Goal: Transaction & Acquisition: Register for event/course

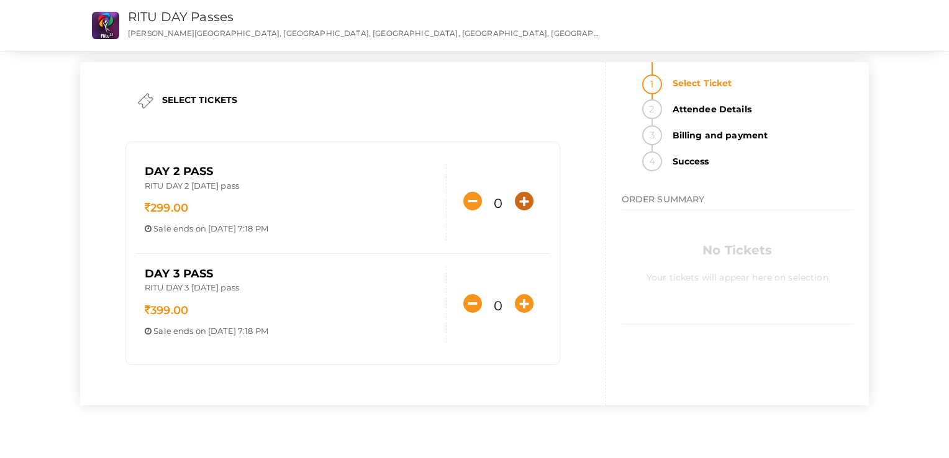
click at [523, 200] on icon "button" at bounding box center [524, 201] width 19 height 19
type input "1"
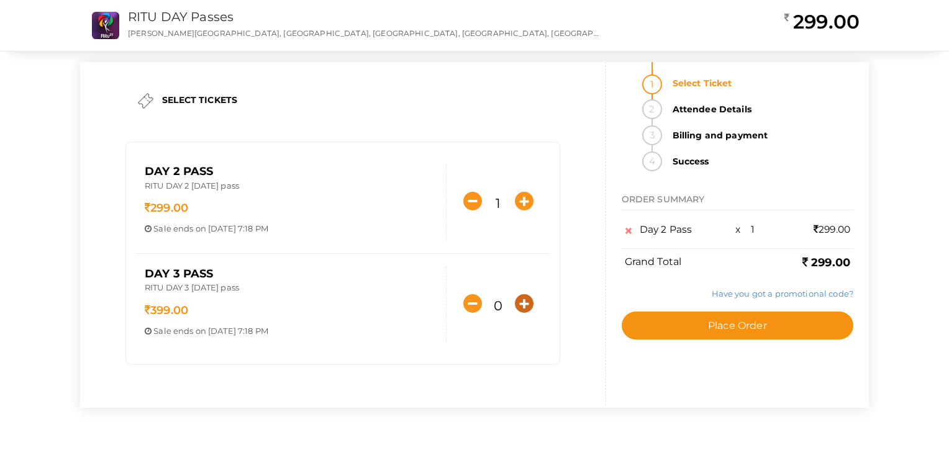
click at [526, 295] on icon "button" at bounding box center [524, 303] width 19 height 19
type input "1"
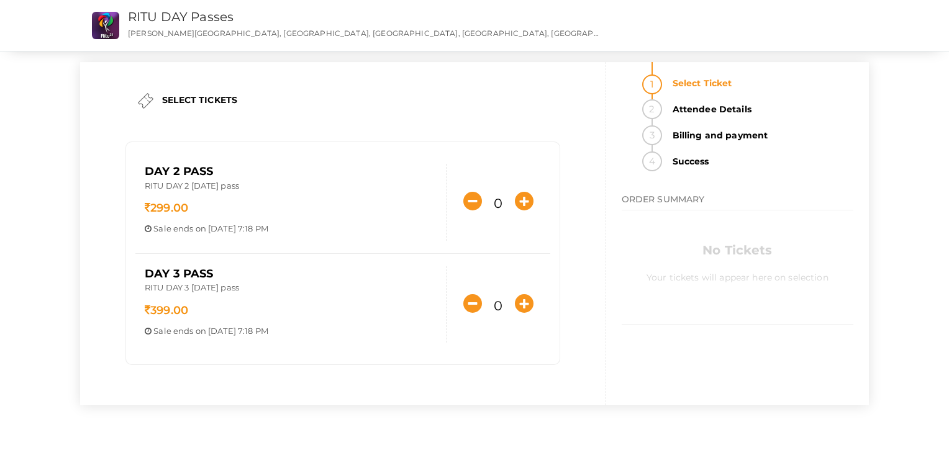
click at [209, 197] on div "Day 2 Pass RITU DAY 2 October 18th pass 299.00 Sale ends on Oct 17, 2025 7:18 P…" at bounding box center [290, 202] width 311 height 77
click at [188, 186] on p "RITU DAY 2 [DATE] pass" at bounding box center [291, 187] width 292 height 15
click at [144, 99] on img at bounding box center [146, 101] width 16 height 16
click at [665, 111] on li "Attendee Details" at bounding box center [759, 112] width 188 height 26
click at [526, 199] on icon "button" at bounding box center [524, 201] width 19 height 19
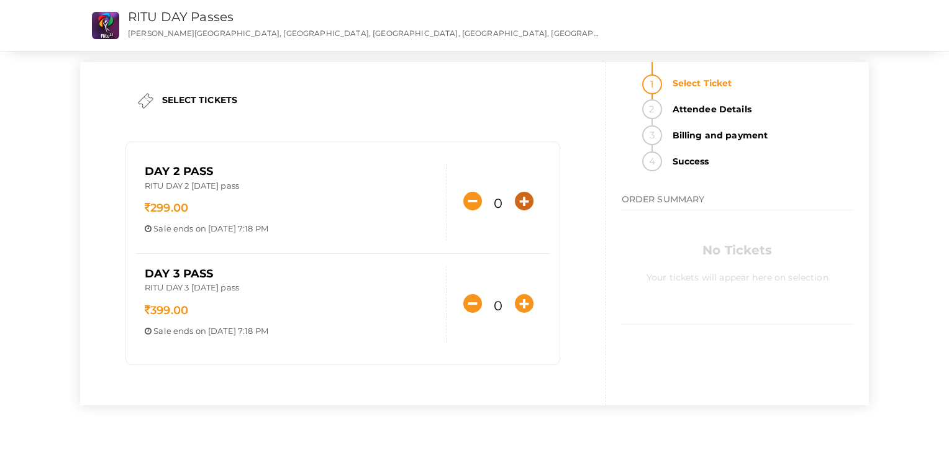
type input "1"
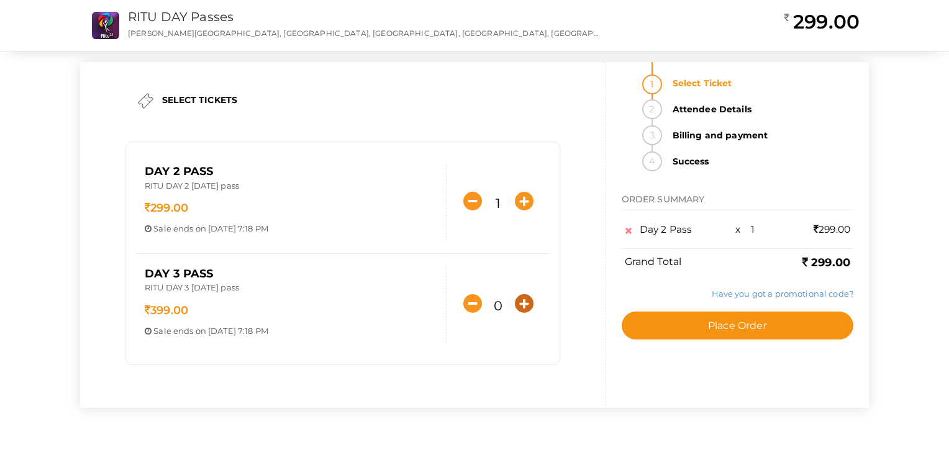
click at [526, 302] on icon "button" at bounding box center [524, 303] width 19 height 19
type input "1"
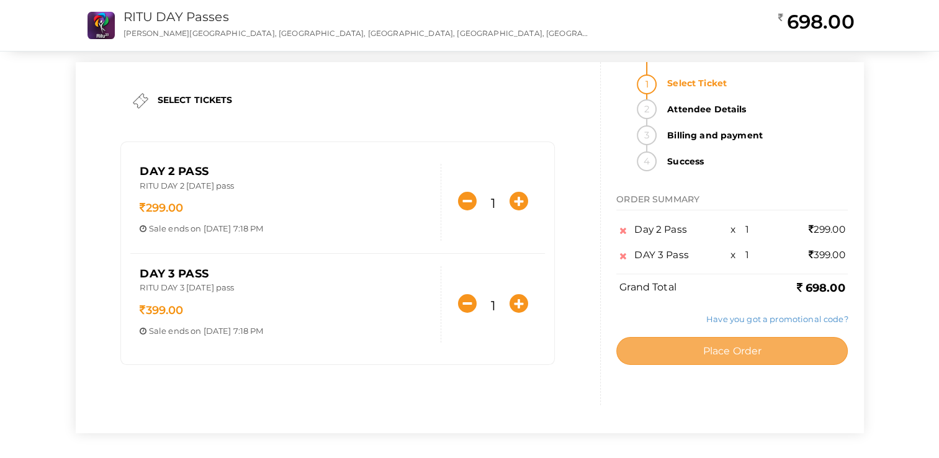
click at [691, 354] on button "Place Order" at bounding box center [732, 351] width 232 height 28
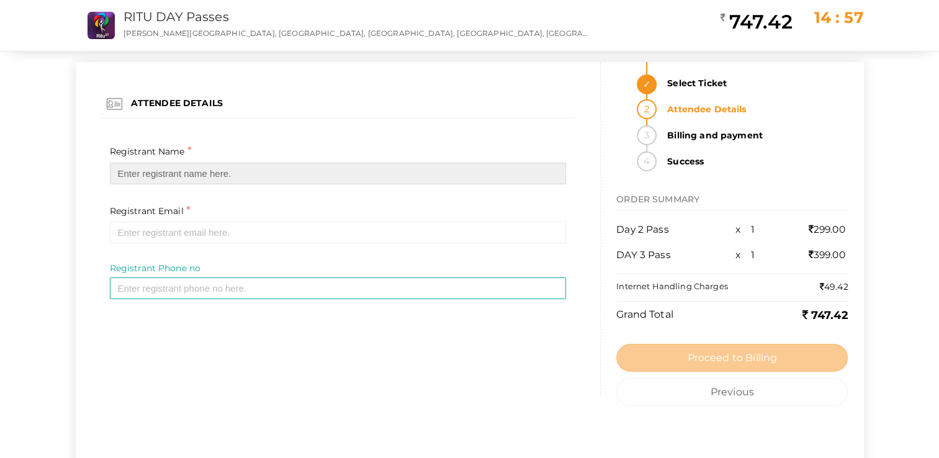
click at [164, 170] on input "text" at bounding box center [338, 174] width 457 height 22
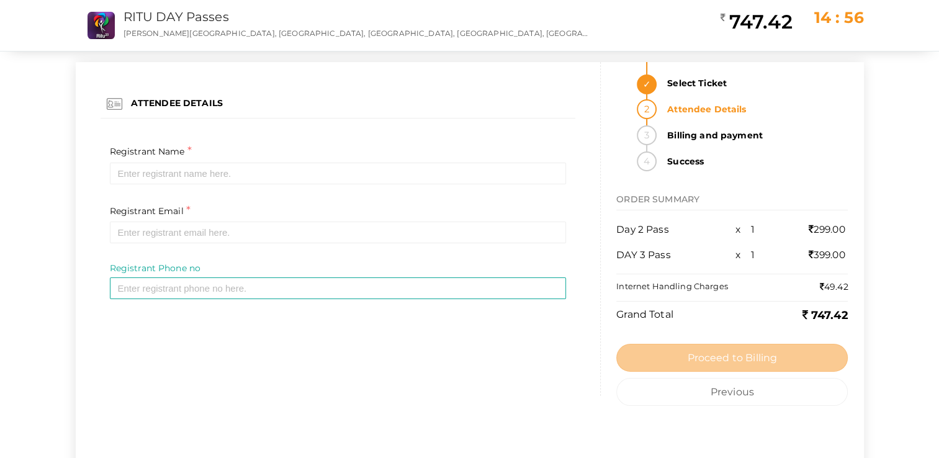
click at [93, 225] on div "ATTENDEE DETAILS Registrant Name * Required Invalid Name. Please enter full nam…" at bounding box center [338, 197] width 507 height 271
click at [727, 391] on button "Previous" at bounding box center [732, 392] width 232 height 28
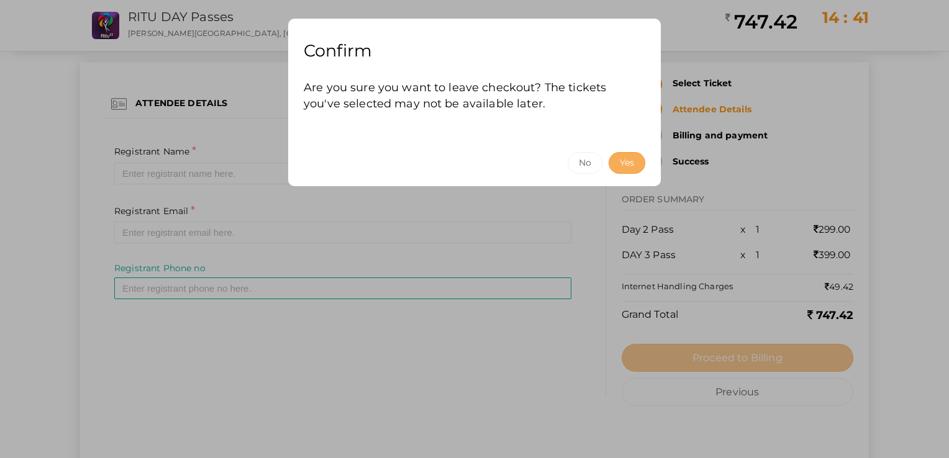
click at [628, 158] on button "Yes" at bounding box center [626, 163] width 37 height 22
